Goal: Task Accomplishment & Management: Use online tool/utility

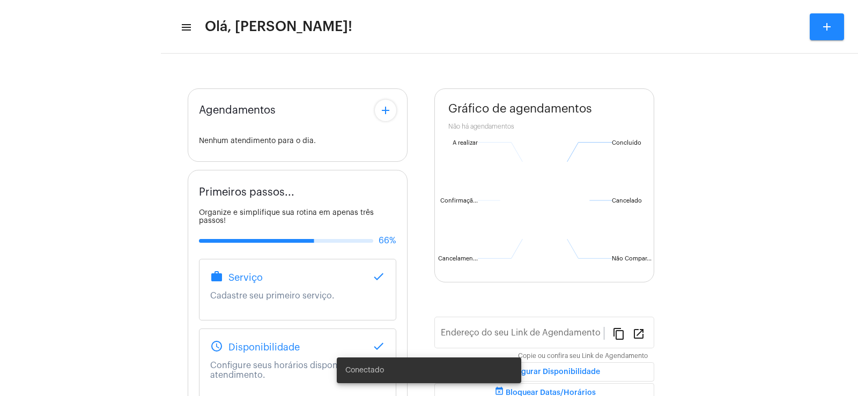
type input "[URL][DOMAIN_NAME]"
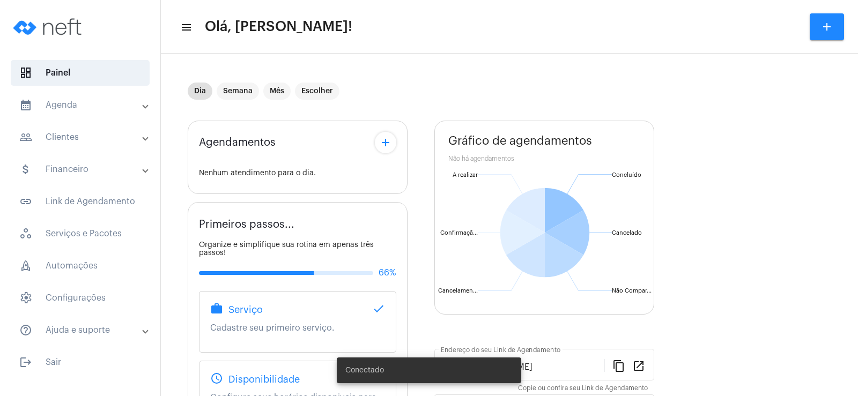
click at [93, 139] on mat-panel-title "people_outline Clientes" at bounding box center [81, 137] width 124 height 13
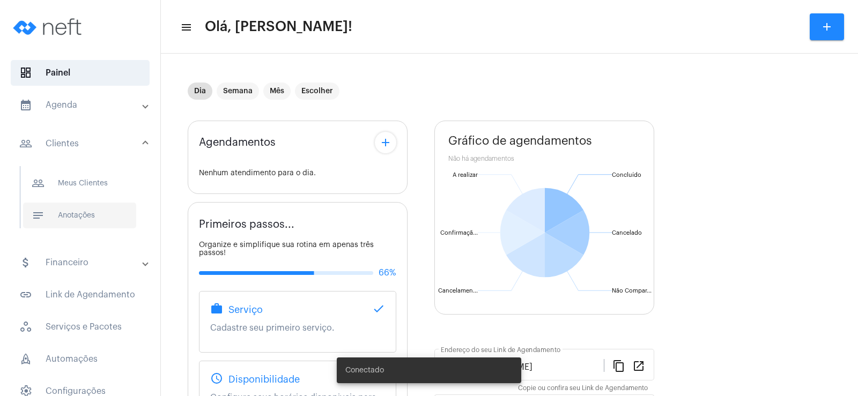
click at [92, 212] on span "notes Anotações" at bounding box center [79, 216] width 113 height 26
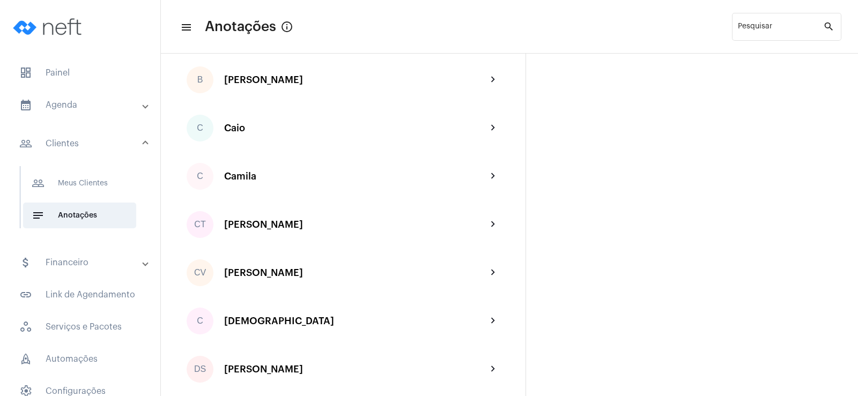
scroll to position [268, 0]
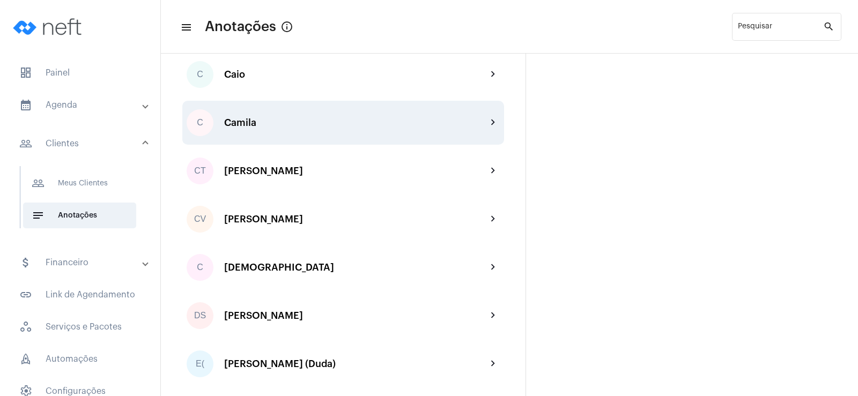
click at [267, 114] on div "C Camila chevron_right" at bounding box center [343, 123] width 322 height 44
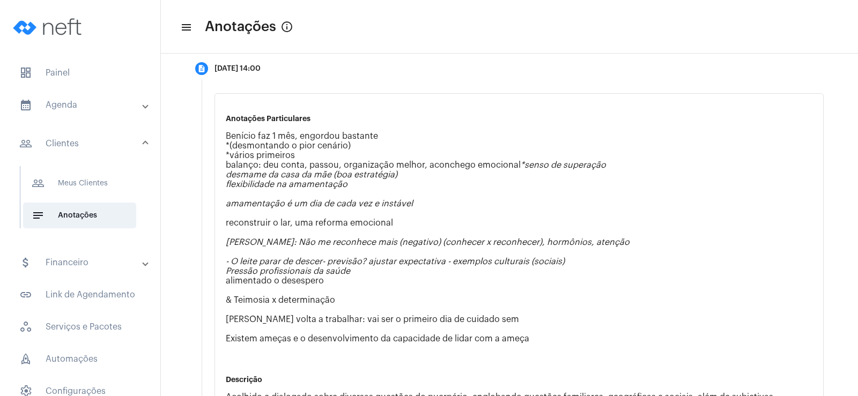
scroll to position [107, 0]
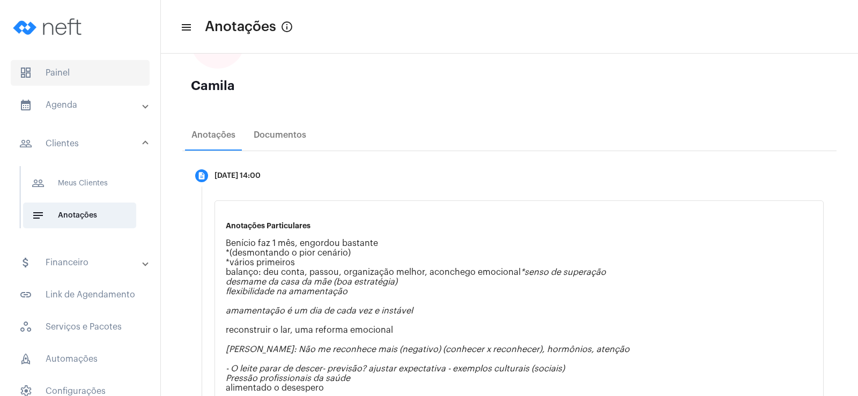
click at [59, 74] on span "dashboard Painel" at bounding box center [80, 73] width 139 height 26
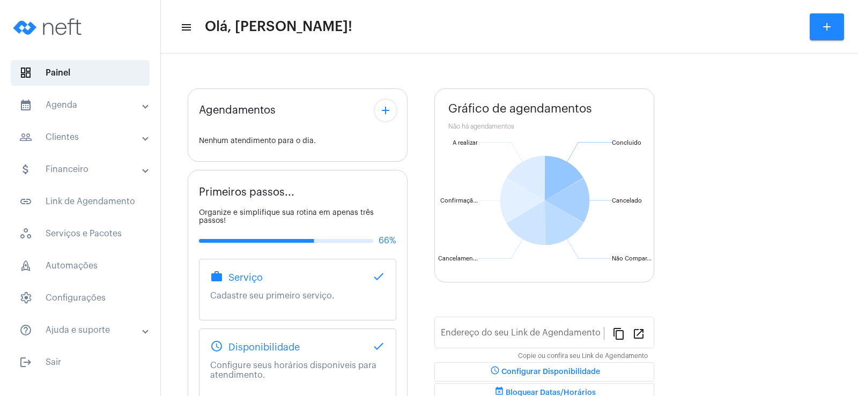
click at [397, 112] on div "Agendamentos add Nenhum atendimento para o dia." at bounding box center [298, 124] width 220 height 73
type input "[URL][DOMAIN_NAME]"
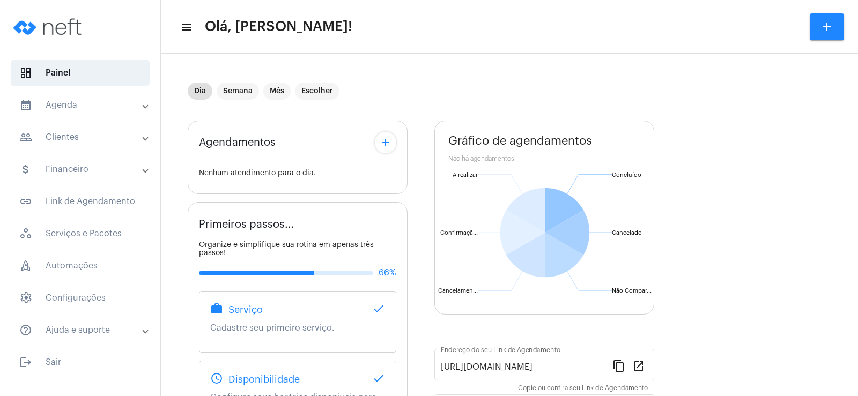
click at [382, 110] on div "Dia Semana Mês Escolher" at bounding box center [420, 91] width 464 height 54
click at [381, 137] on mat-icon "add" at bounding box center [385, 142] width 13 height 13
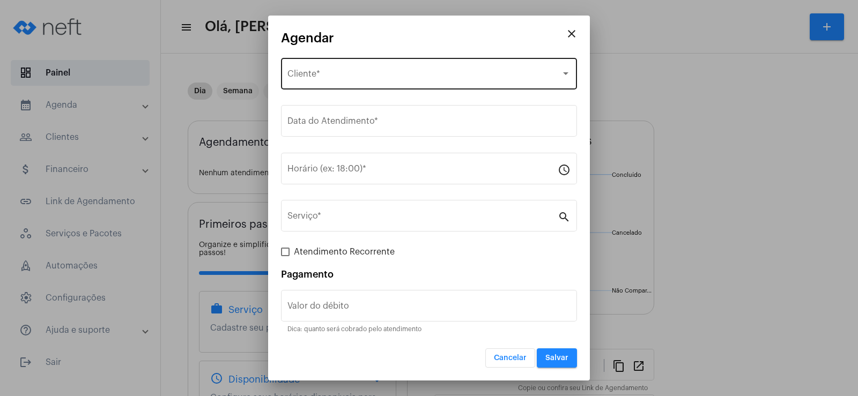
click at [331, 69] on div "Selecione o Cliente Cliente *" at bounding box center [428, 73] width 283 height 34
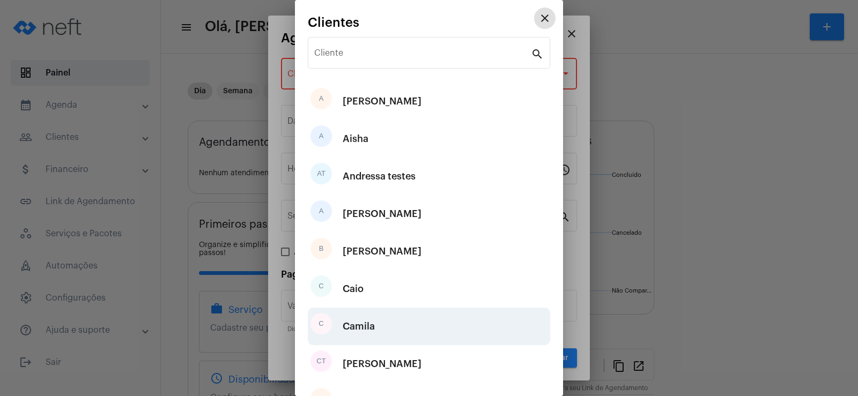
click at [358, 319] on div "Camila" at bounding box center [359, 326] width 32 height 32
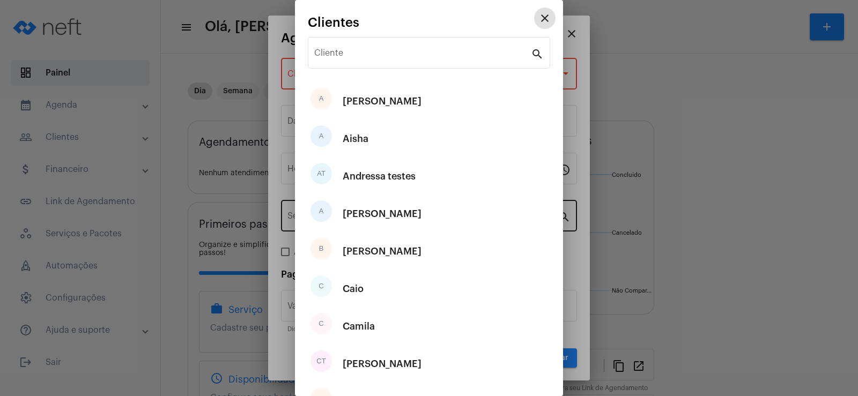
type input "R$"
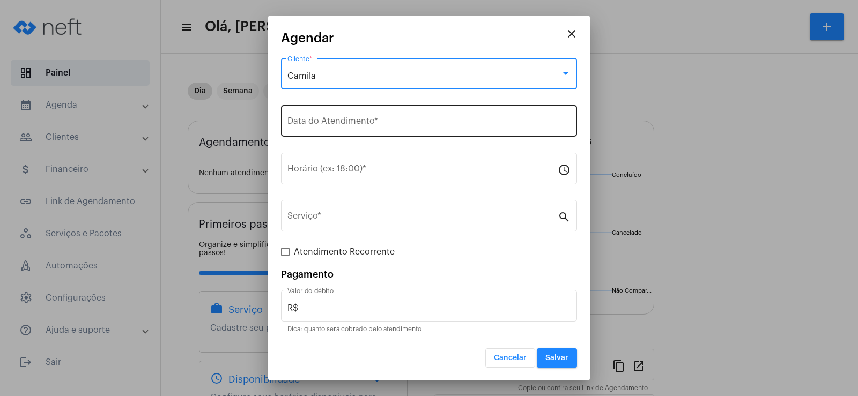
click at [349, 124] on input "Data do Atendimento *" at bounding box center [428, 124] width 283 height 10
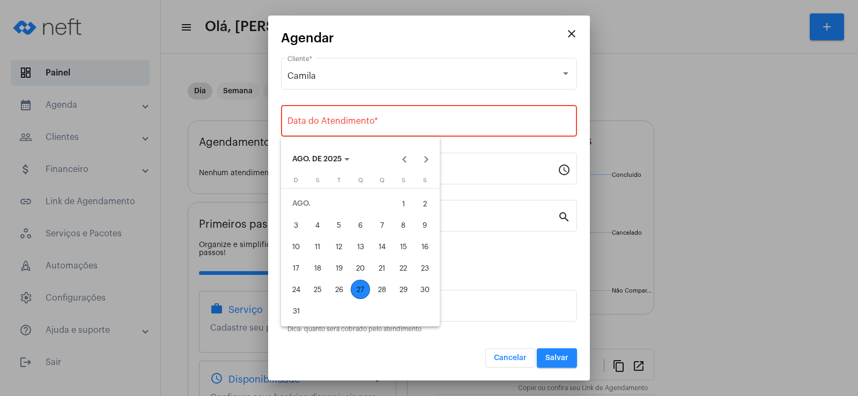
click at [357, 291] on div "27" at bounding box center [360, 289] width 19 height 19
type input "[DATE]"
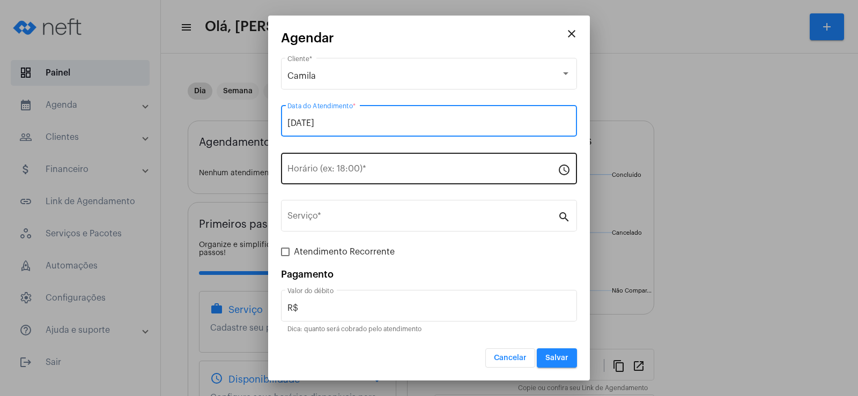
click at [362, 178] on div "Horário (ex: 18:00) *" at bounding box center [422, 168] width 270 height 34
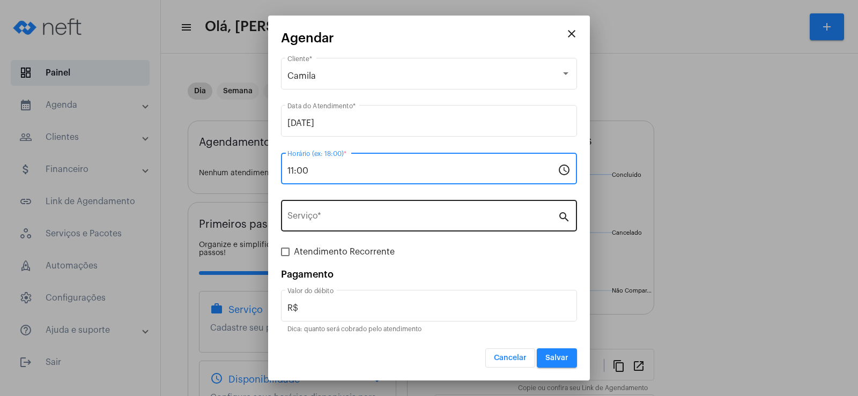
type input "11:00"
click at [359, 213] on input "Serviço *" at bounding box center [422, 218] width 270 height 10
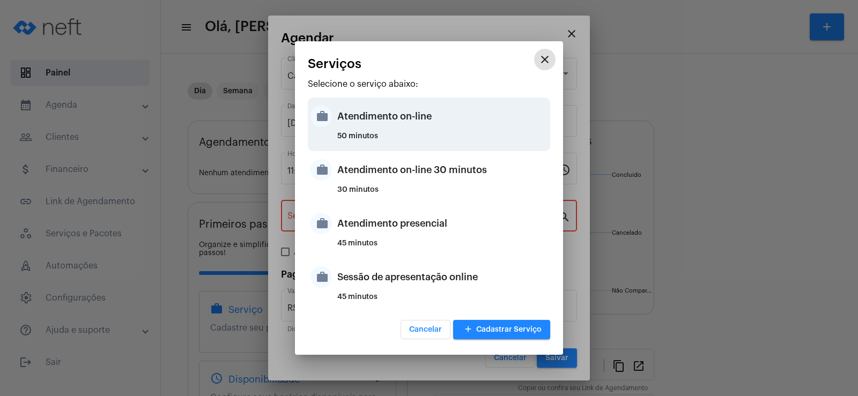
click at [375, 125] on div "Atendimento on-line" at bounding box center [442, 116] width 210 height 32
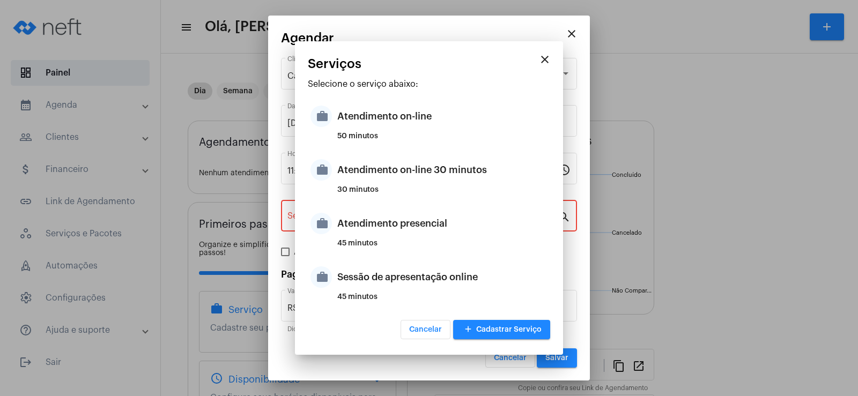
type input "Atendimento on-line"
type input "R$ 0"
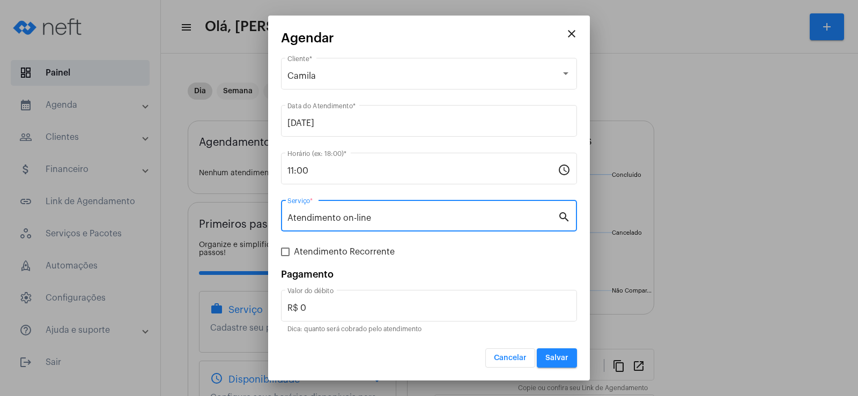
click at [559, 361] on span "Salvar" at bounding box center [556, 358] width 23 height 8
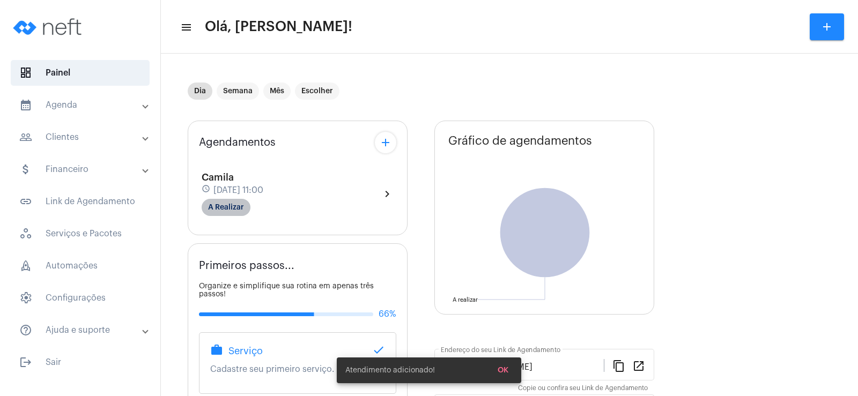
click at [234, 206] on mat-chip "A Realizar" at bounding box center [226, 207] width 49 height 17
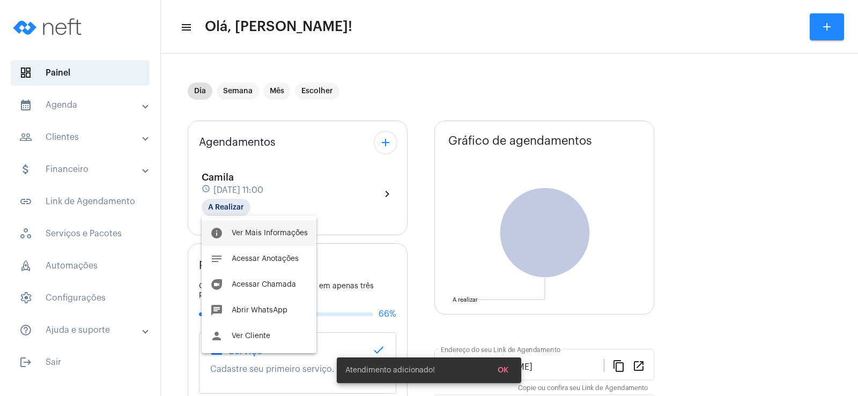
click at [277, 224] on button "info Ver Mais Informações" at bounding box center [259, 233] width 115 height 26
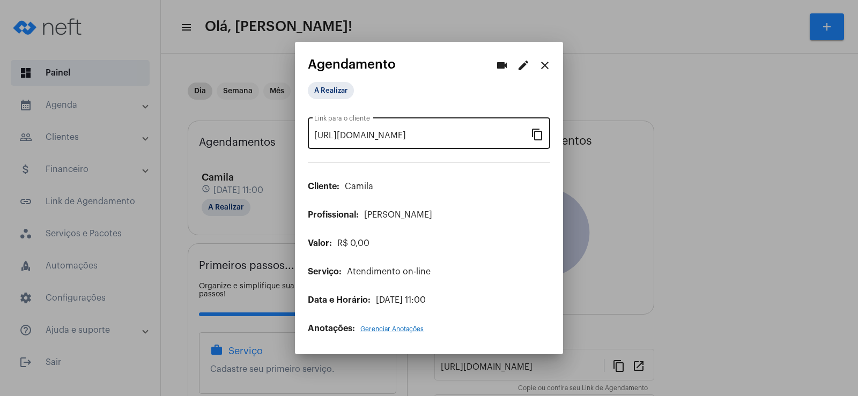
click at [542, 138] on mat-icon "content_copy" at bounding box center [537, 134] width 13 height 13
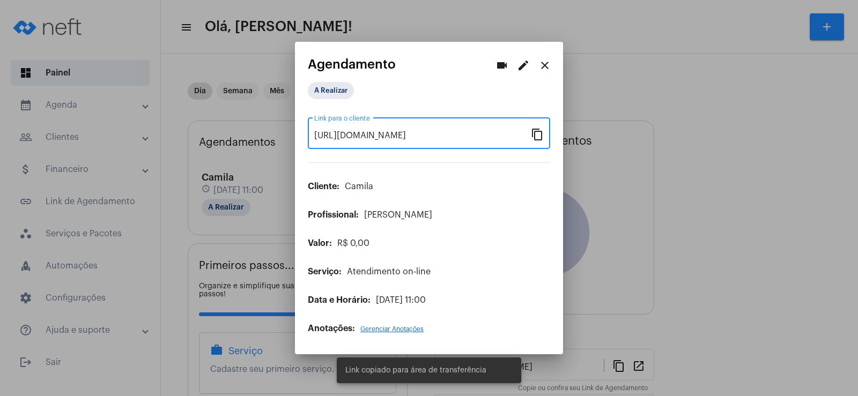
click at [496, 68] on mat-icon "videocam" at bounding box center [501, 65] width 13 height 13
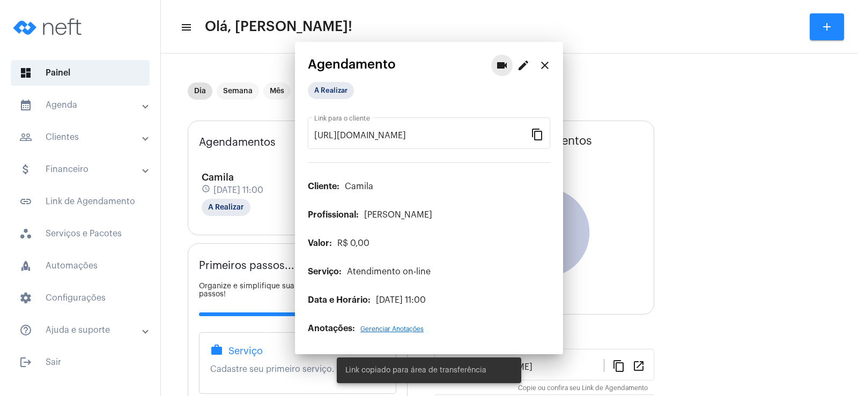
scroll to position [0, 0]
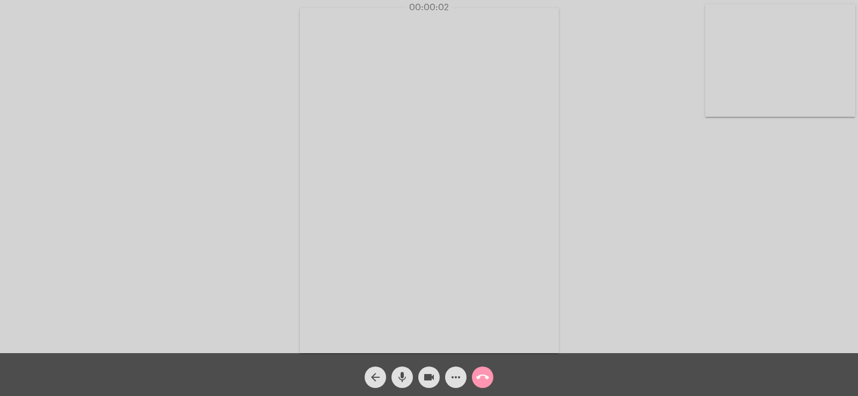
click at [461, 383] on mat-icon "more_horiz" at bounding box center [455, 377] width 13 height 13
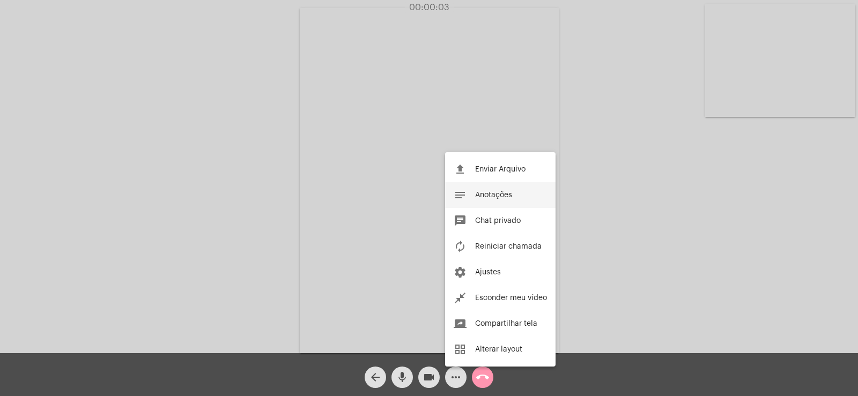
click at [505, 205] on button "notes Anotações" at bounding box center [500, 195] width 110 height 26
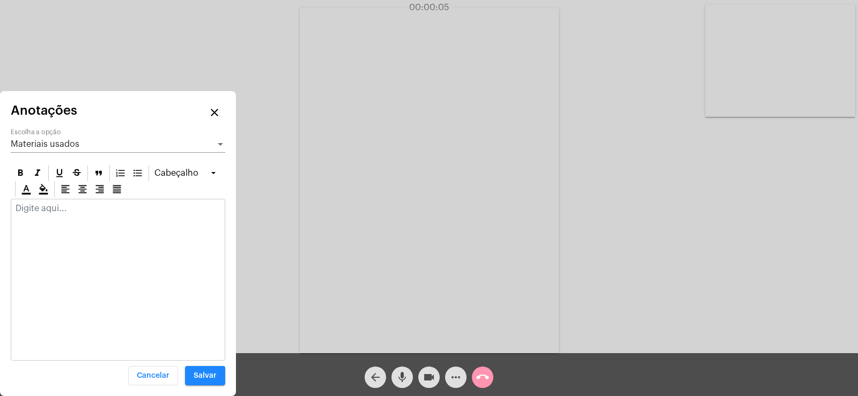
click at [57, 143] on span "Materiais usados" at bounding box center [45, 144] width 69 height 9
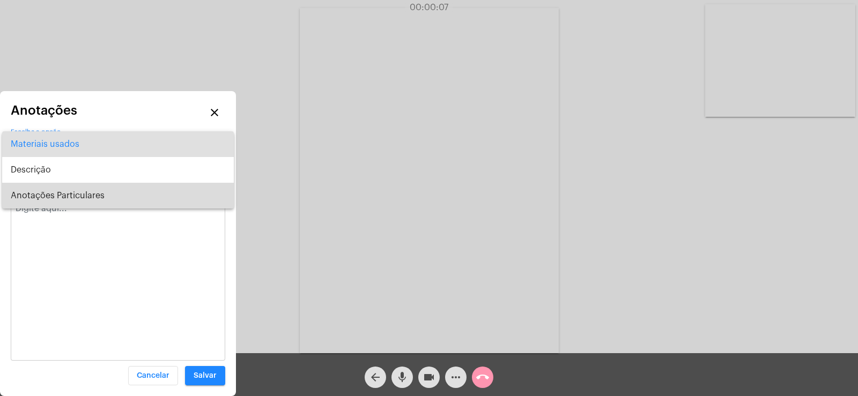
click at [66, 192] on span "Anotações Particulares" at bounding box center [118, 196] width 214 height 26
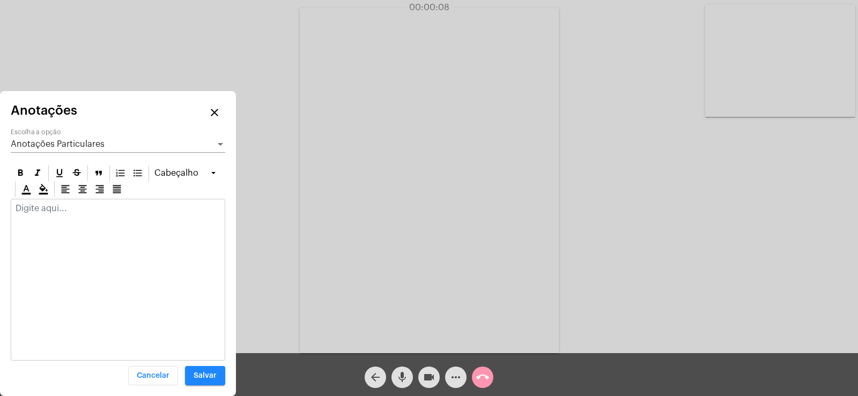
click at [58, 213] on div at bounding box center [117, 211] width 213 height 24
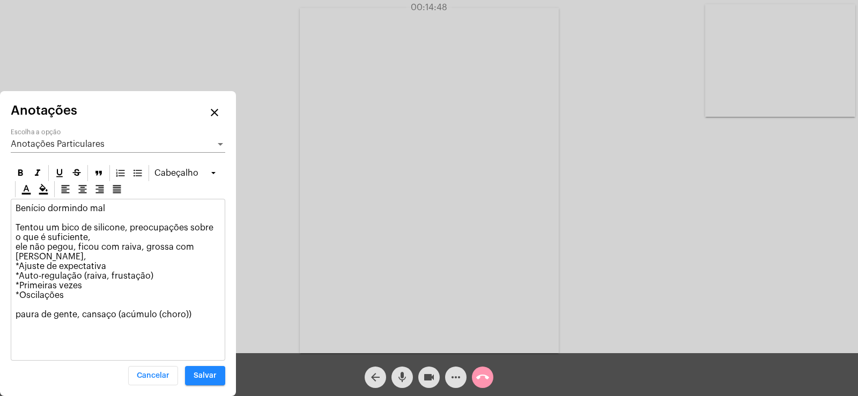
drag, startPoint x: 84, startPoint y: 273, endPoint x: 150, endPoint y: 272, distance: 66.5
click at [150, 272] on p "Benício dormindo mal Tentou um bico de silicone, preocupações sobre o que é suf…" at bounding box center [118, 262] width 205 height 116
click at [83, 273] on p "Benício dormindo mal Tentou um bico de silicone, preocupações sobre o que é suf…" at bounding box center [118, 262] width 205 height 116
click at [86, 304] on p "Benício dormindo mal Tentou um bico de silicone, preocupações sobre o que é suf…" at bounding box center [118, 262] width 205 height 116
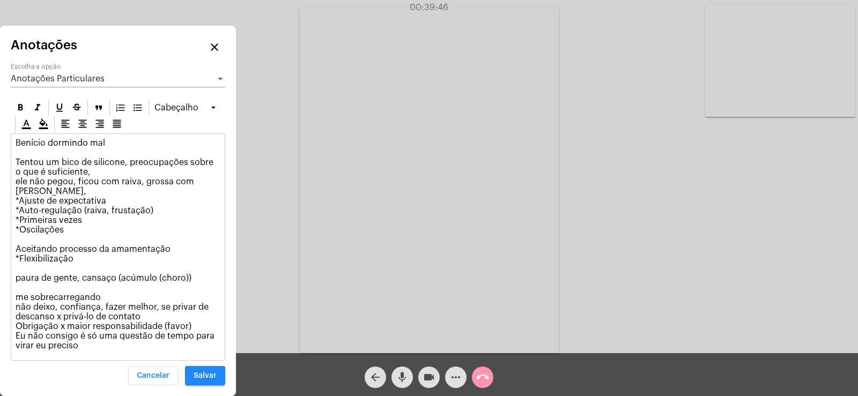
click at [53, 70] on div "Anotações Particulares Escolha a opção" at bounding box center [118, 75] width 214 height 24
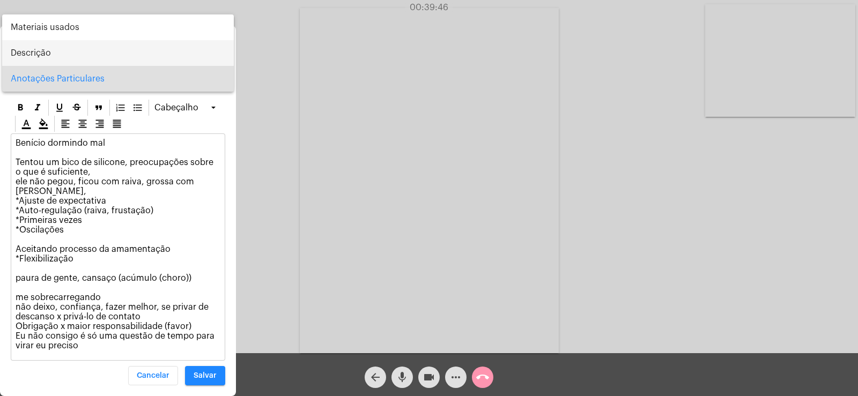
click at [38, 46] on span "Descrição" at bounding box center [118, 53] width 214 height 26
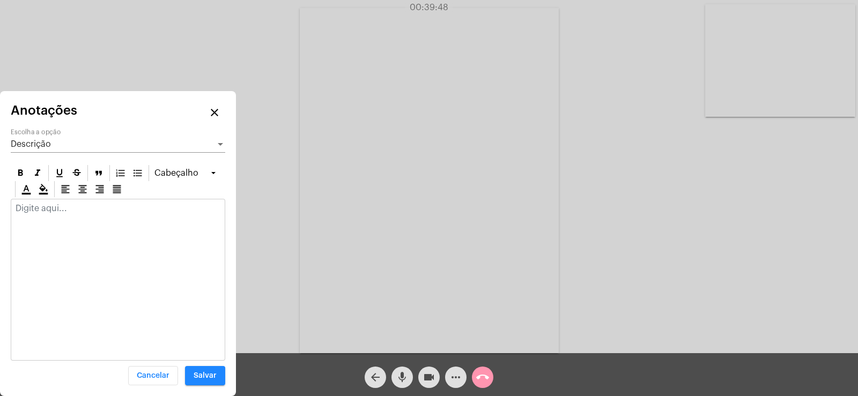
click at [21, 205] on p at bounding box center [118, 209] width 205 height 10
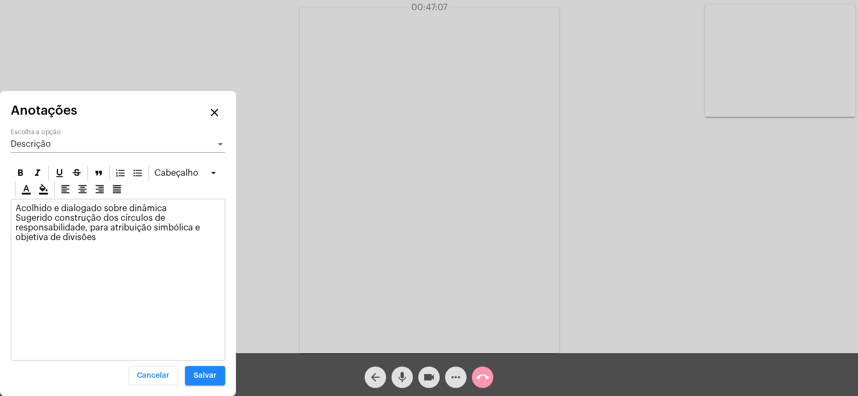
click at [169, 212] on p "Acolhido e dialogado sobre dinâmica Sugerido construção dos círculos de respons…" at bounding box center [118, 223] width 205 height 39
click at [64, 149] on div "Descrição Escolha a opção" at bounding box center [118, 141] width 214 height 24
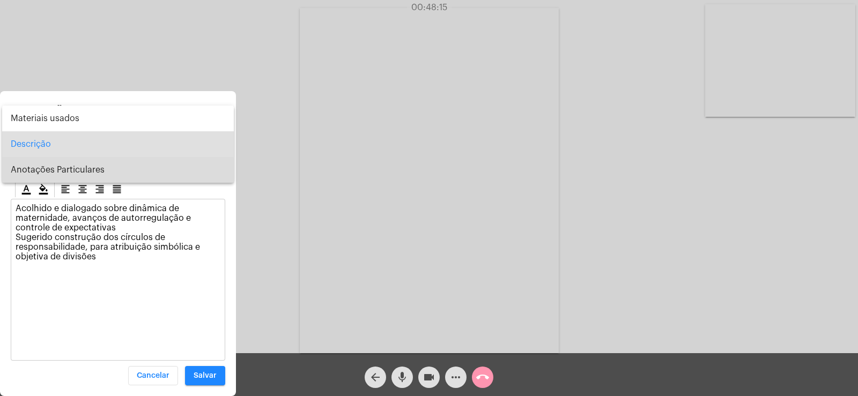
click at [65, 172] on span "Anotações Particulares" at bounding box center [118, 170] width 214 height 26
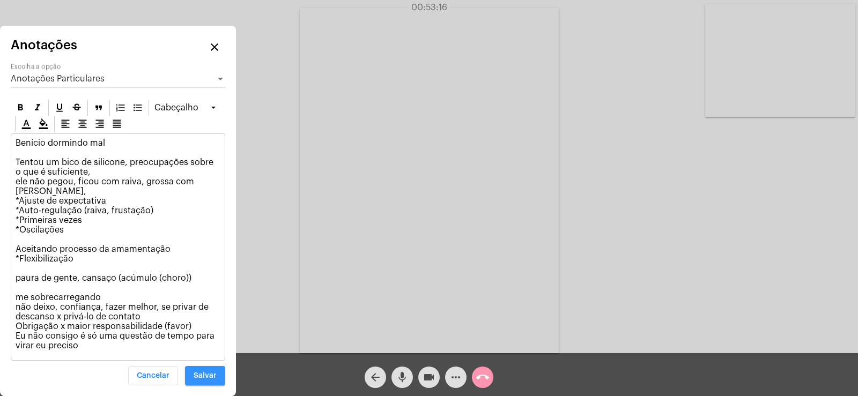
click at [209, 374] on span "Salvar" at bounding box center [205, 376] width 23 height 8
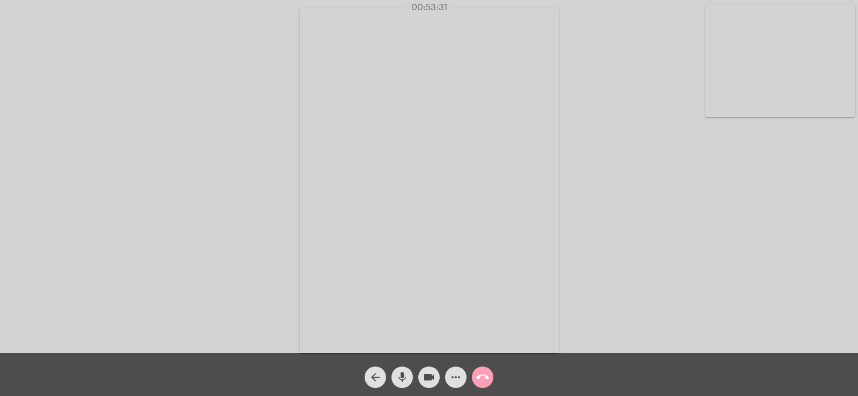
click at [485, 376] on mat-icon "call_end" at bounding box center [482, 377] width 13 height 13
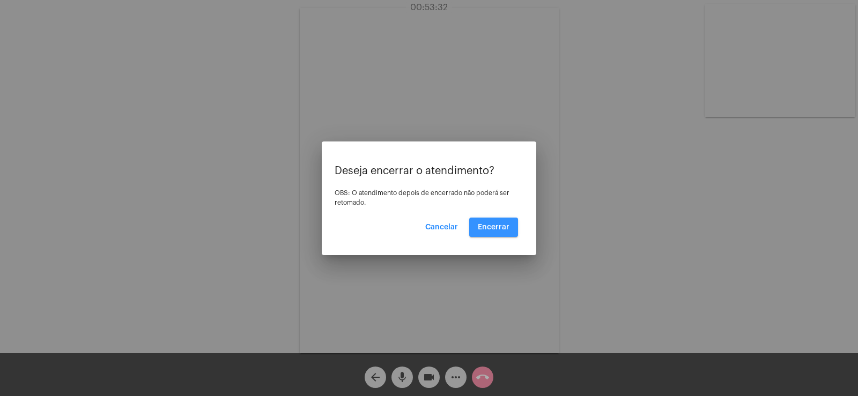
click at [487, 230] on span "Encerrar" at bounding box center [494, 228] width 32 height 8
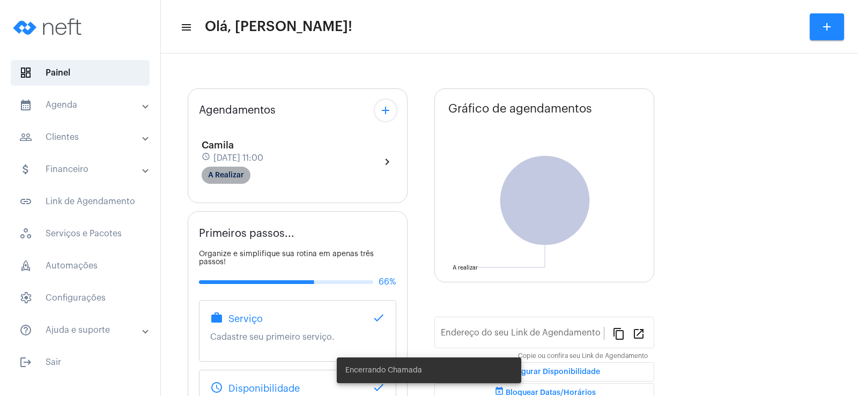
click at [219, 183] on mat-chip "A Realizar" at bounding box center [226, 175] width 49 height 17
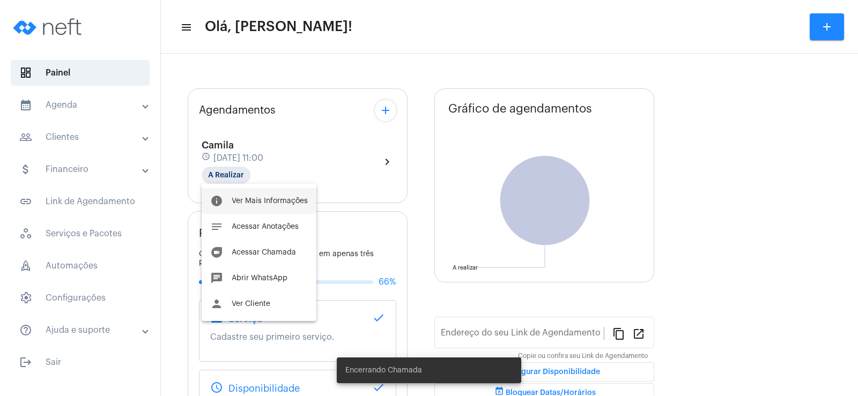
click at [250, 205] on button "info Ver Mais Informações" at bounding box center [259, 201] width 115 height 26
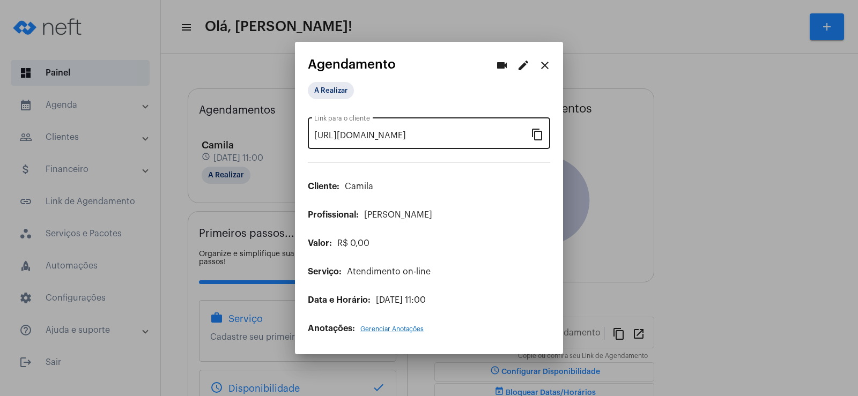
type input "[URL][DOMAIN_NAME]"
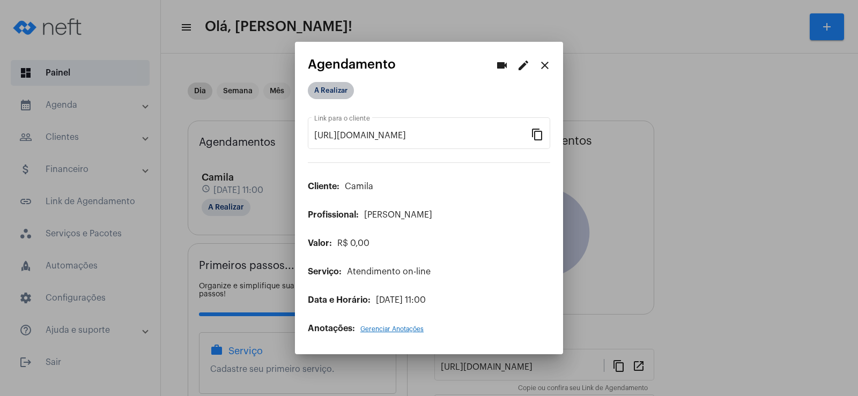
click at [336, 86] on mat-chip "A Realizar" at bounding box center [331, 90] width 46 height 17
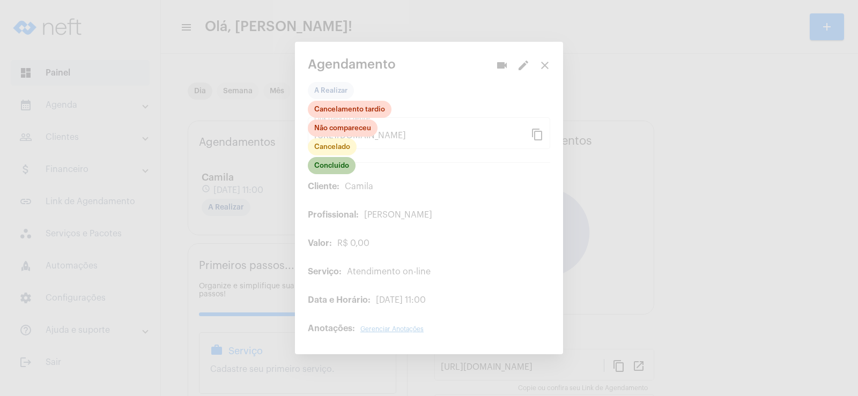
click at [347, 168] on mat-chip "Concluído" at bounding box center [332, 165] width 48 height 17
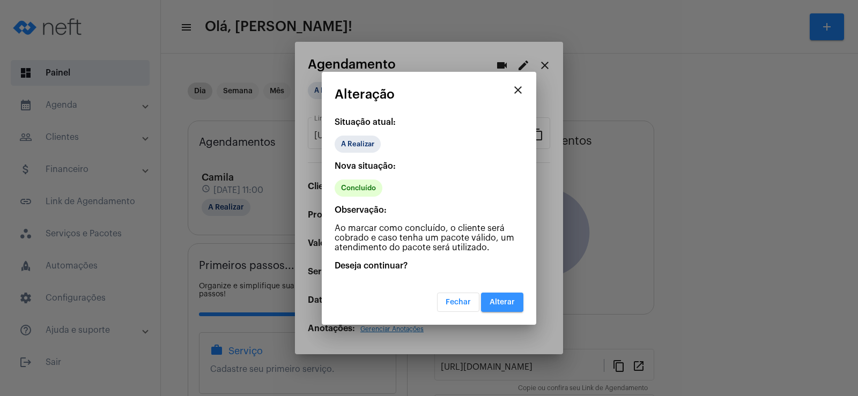
click at [499, 305] on span "Alterar" at bounding box center [502, 303] width 25 height 8
